Goal: Check status: Check status

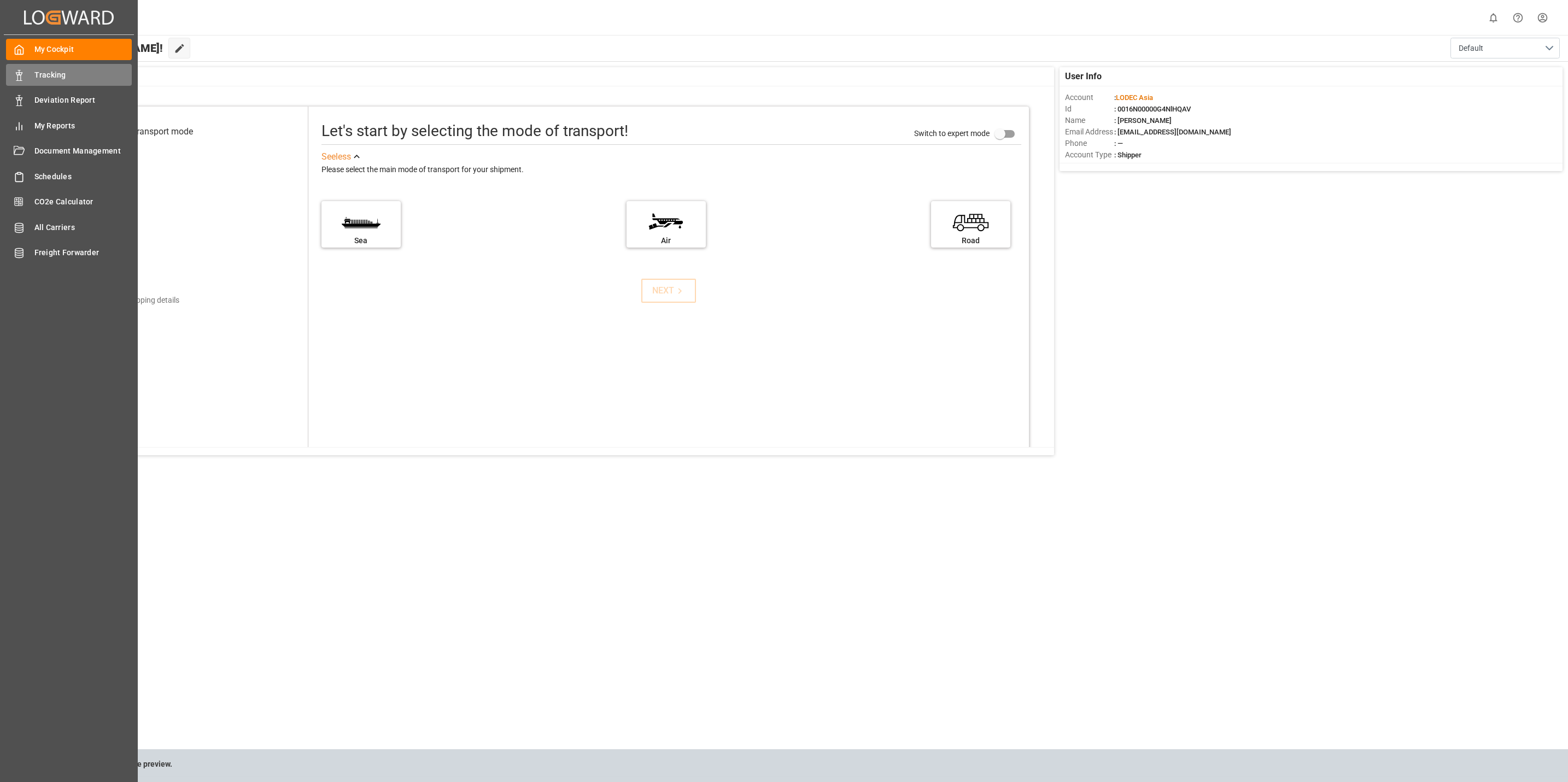
click at [30, 75] on div "Tracking Tracking" at bounding box center [69, 74] width 126 height 21
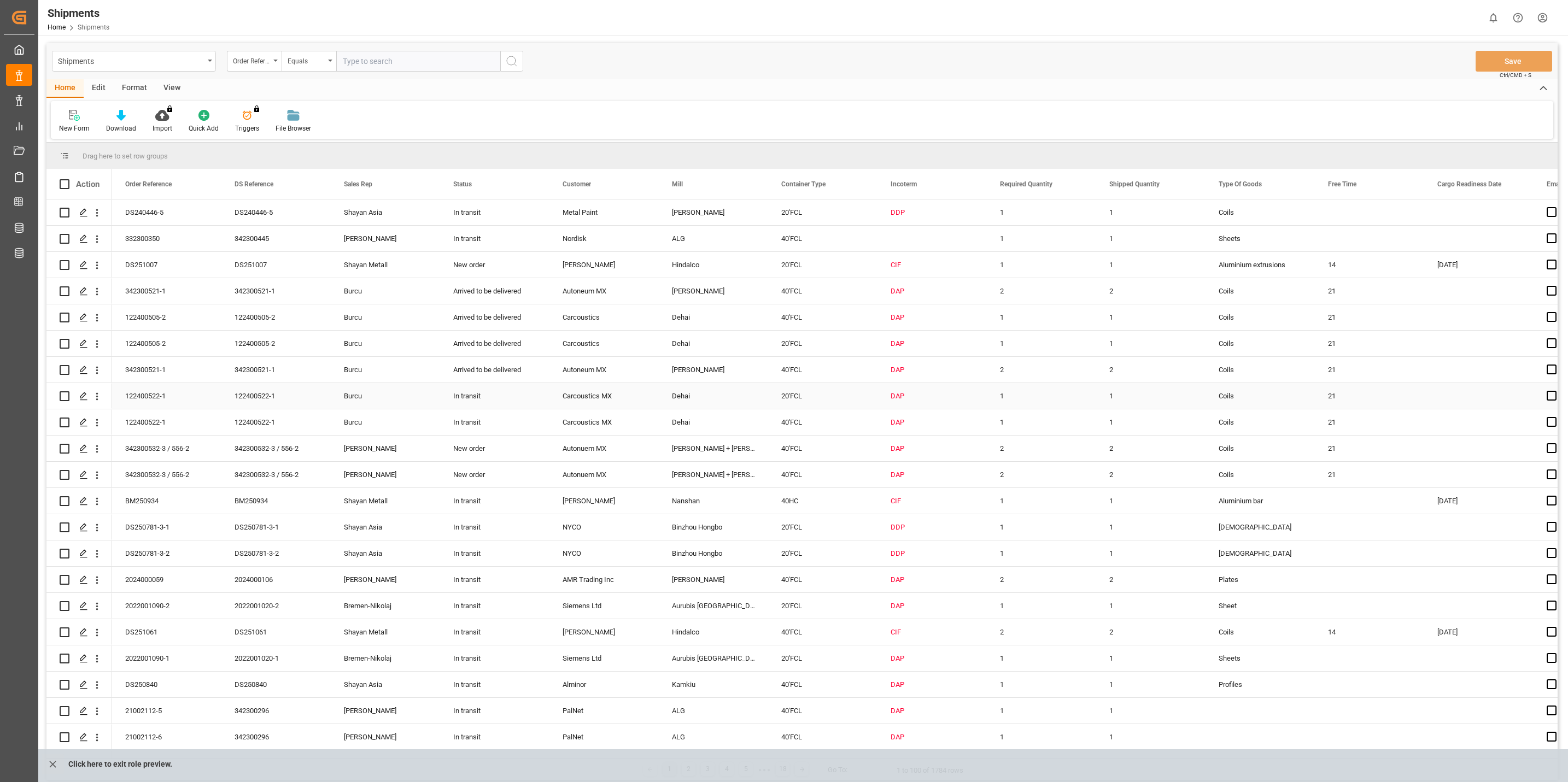
click at [97, 396] on icon "open menu" at bounding box center [97, 397] width 2 height 8
click at [143, 483] on span "Track Shipment" at bounding box center [168, 486] width 101 height 10
click at [95, 579] on icon "open menu" at bounding box center [97, 580] width 12 height 12
click at [153, 668] on span "Track Shipment" at bounding box center [168, 669] width 101 height 10
click at [97, 577] on icon "open menu" at bounding box center [97, 581] width 2 height 8
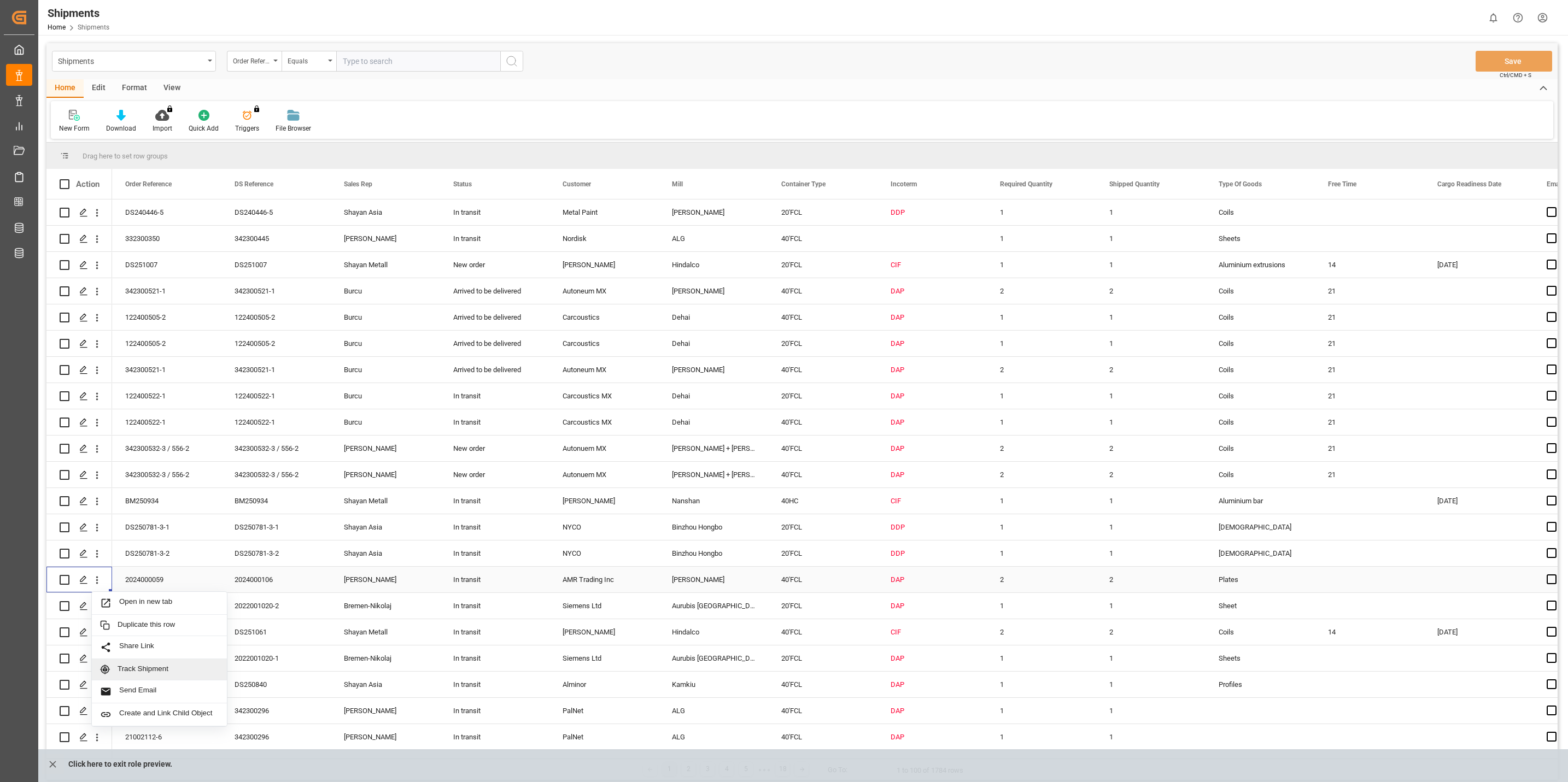
click at [175, 669] on span "Track Shipment" at bounding box center [168, 669] width 101 height 10
click at [100, 526] on icon "open menu" at bounding box center [97, 528] width 12 height 12
click at [170, 615] on span "Track Shipment" at bounding box center [168, 617] width 101 height 10
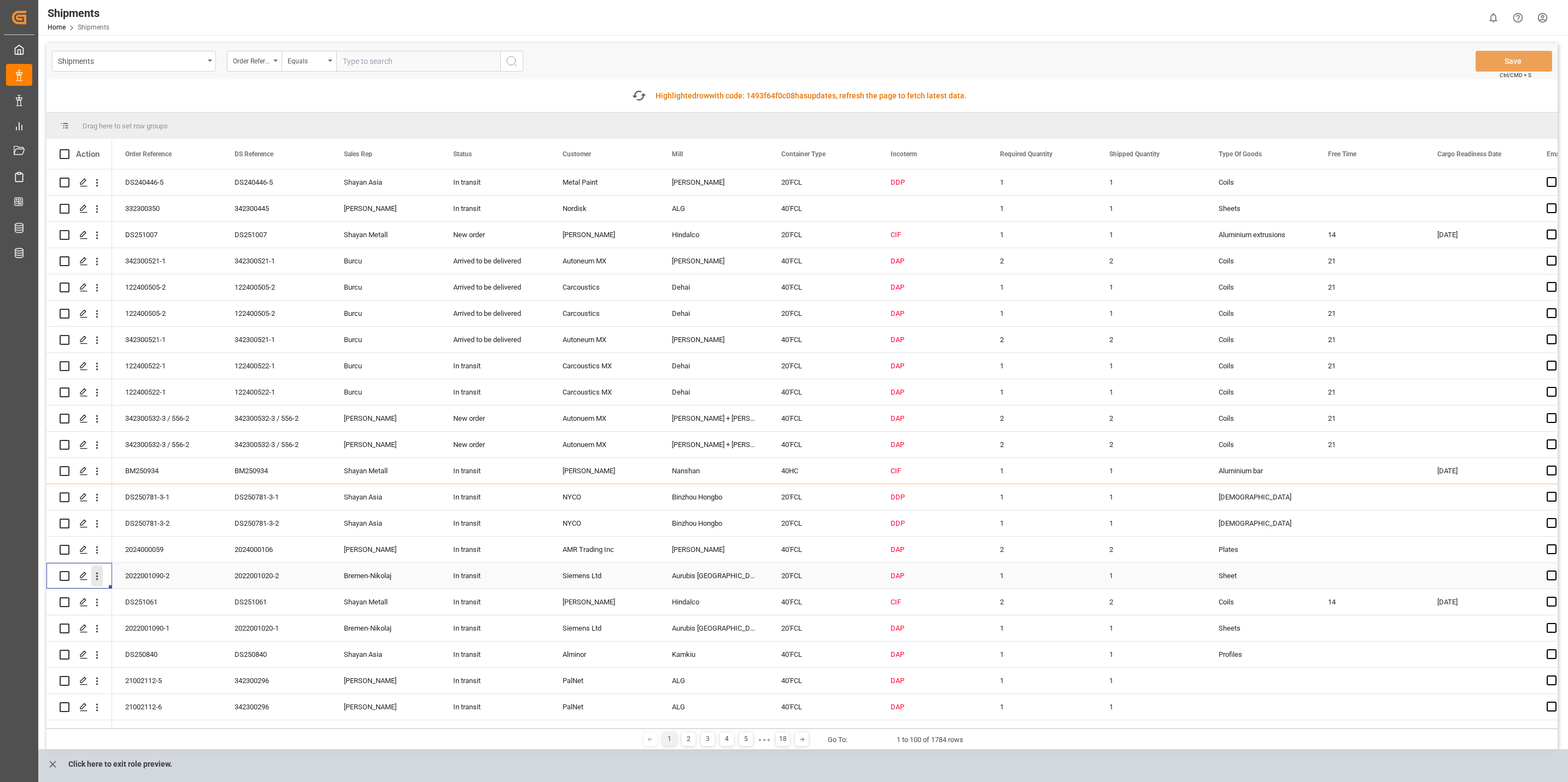
click at [94, 582] on button "open menu" at bounding box center [97, 576] width 12 height 21
drag, startPoint x: 570, startPoint y: 89, endPoint x: 579, endPoint y: 83, distance: 10.8
click at [570, 86] on div "Fetch latest updates Highlighted row with code: 1493f64f0c08 1493f64f0c08 has u…" at bounding box center [802, 96] width 1511 height 33
click at [953, 94] on div "Highlighted row with code: 1493f64f0c08 1493f64f0c08 has updates, refresh the p…" at bounding box center [811, 96] width 311 height 12
click at [635, 94] on icon "button" at bounding box center [639, 96] width 18 height 18
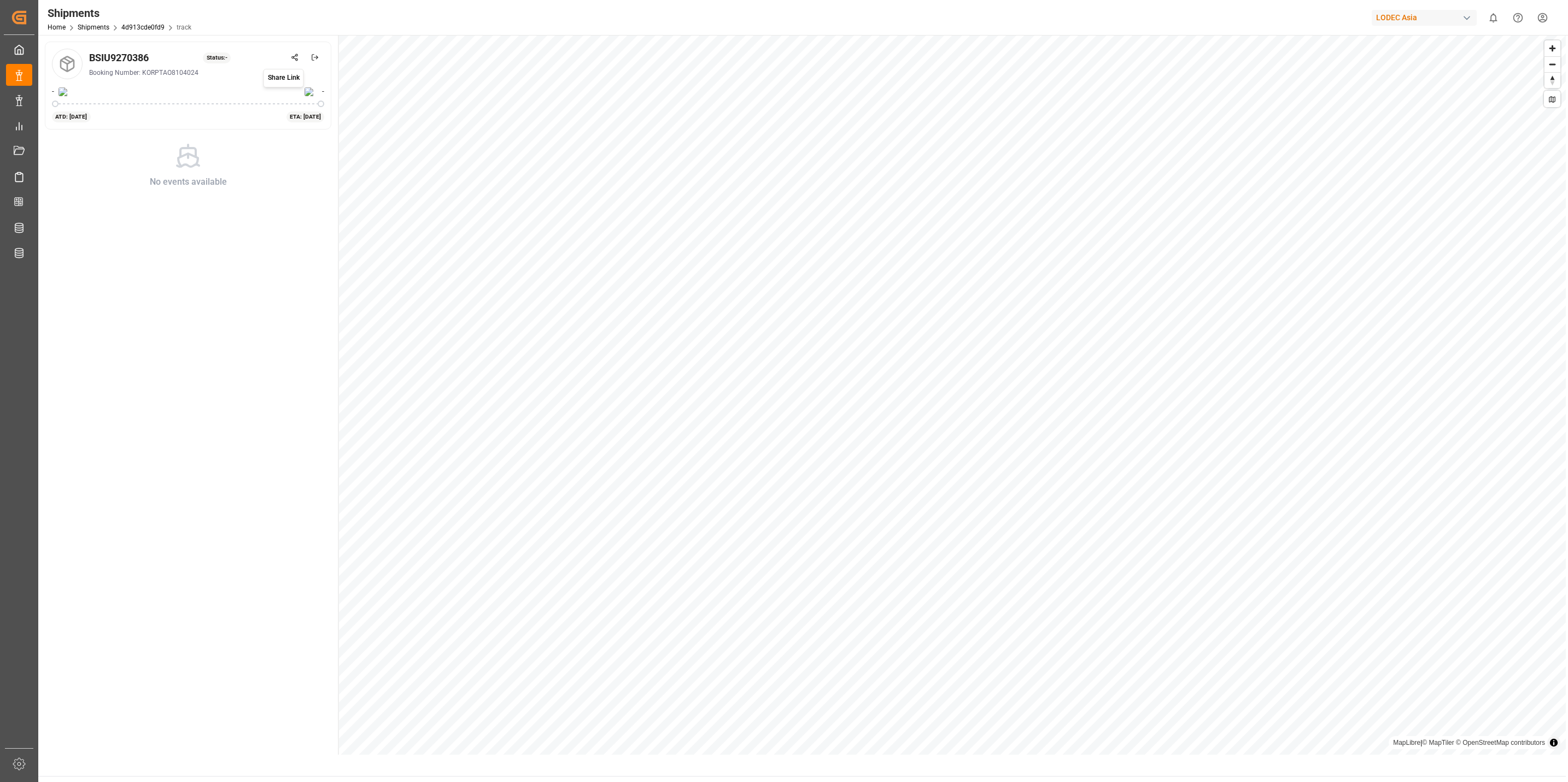
click at [294, 59] on icon at bounding box center [295, 57] width 8 height 8
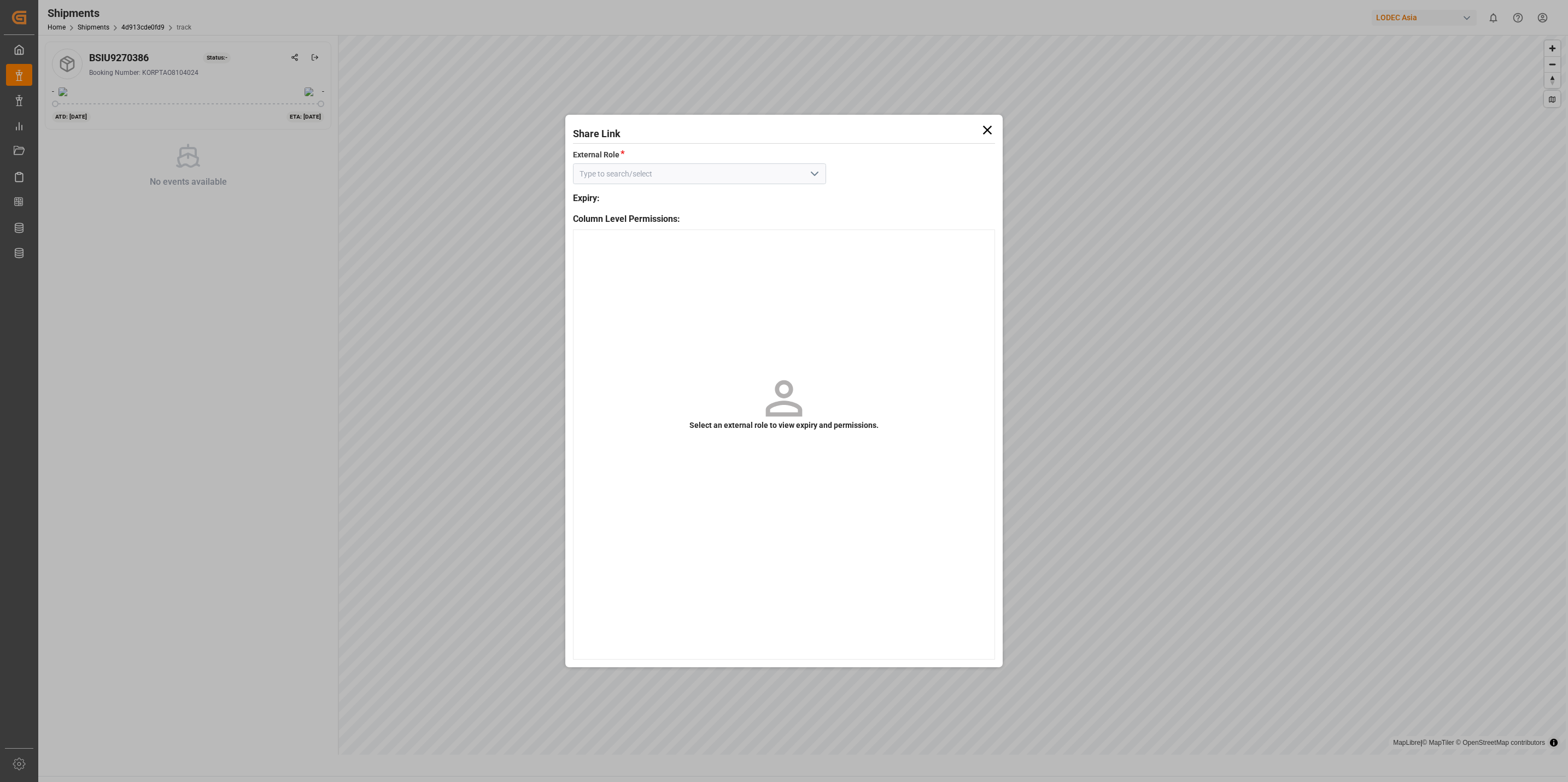
drag, startPoint x: 807, startPoint y: 173, endPoint x: 808, endPoint y: 181, distance: 8.1
click at [808, 173] on button "open menu" at bounding box center [814, 174] width 16 height 17
click at [634, 204] on div "Default tracking role - shipment" at bounding box center [699, 198] width 252 height 24
type input "Default tracking role - shipment"
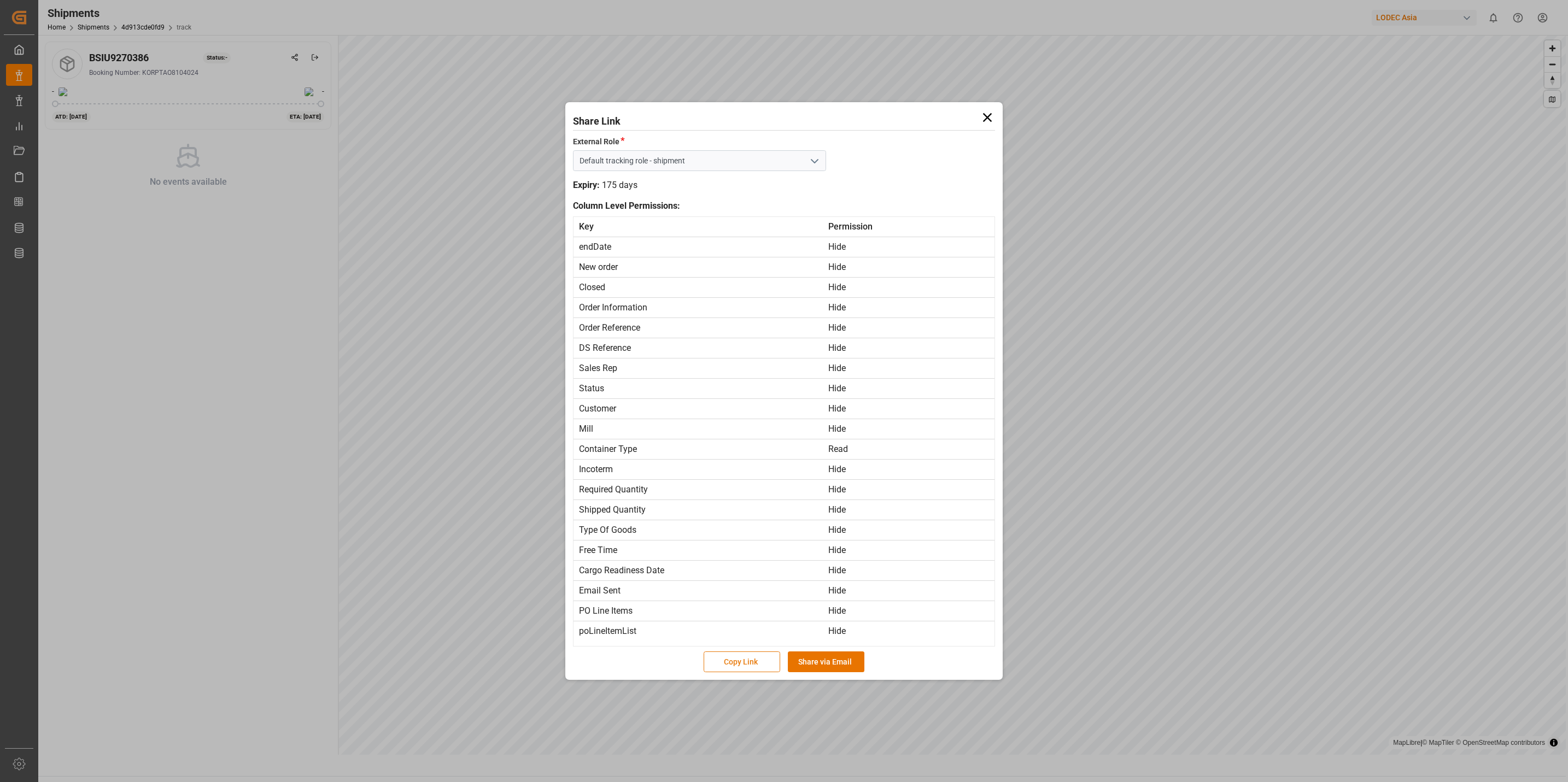
click at [743, 662] on button "Copy Link" at bounding box center [742, 662] width 77 height 21
click at [985, 119] on icon at bounding box center [987, 117] width 15 height 15
